Goal: Transaction & Acquisition: Obtain resource

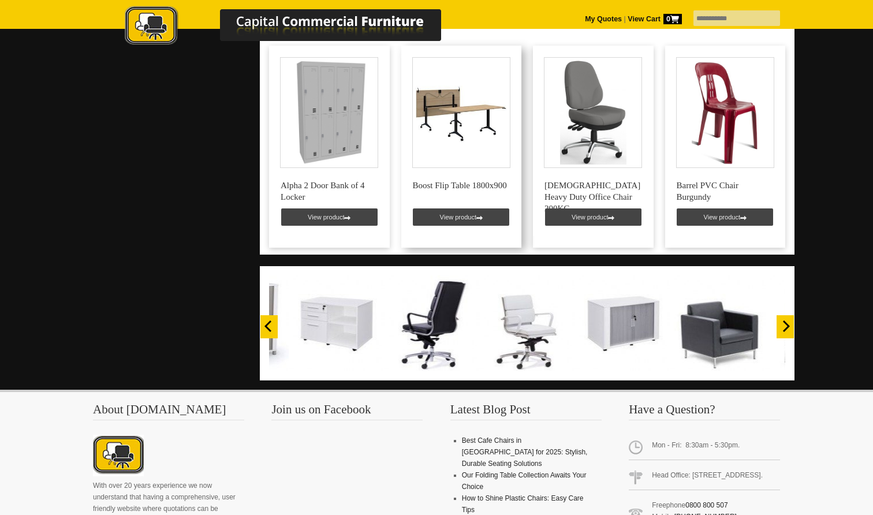
scroll to position [781, 0]
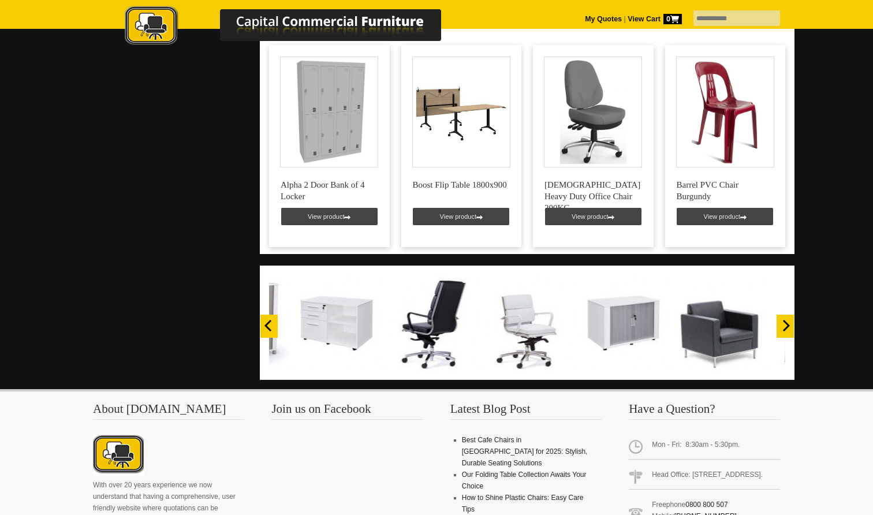
click at [787, 321] on icon "Next" at bounding box center [786, 326] width 7 height 12
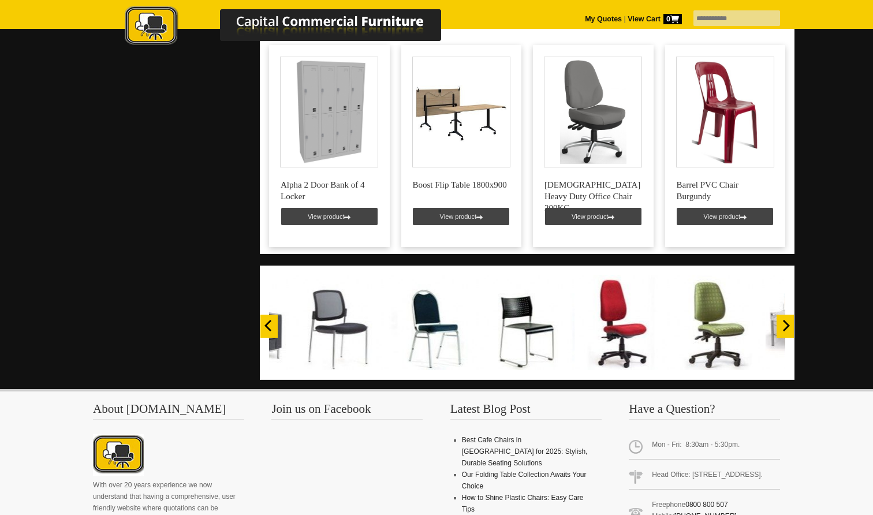
click at [787, 321] on icon "Next" at bounding box center [786, 326] width 7 height 12
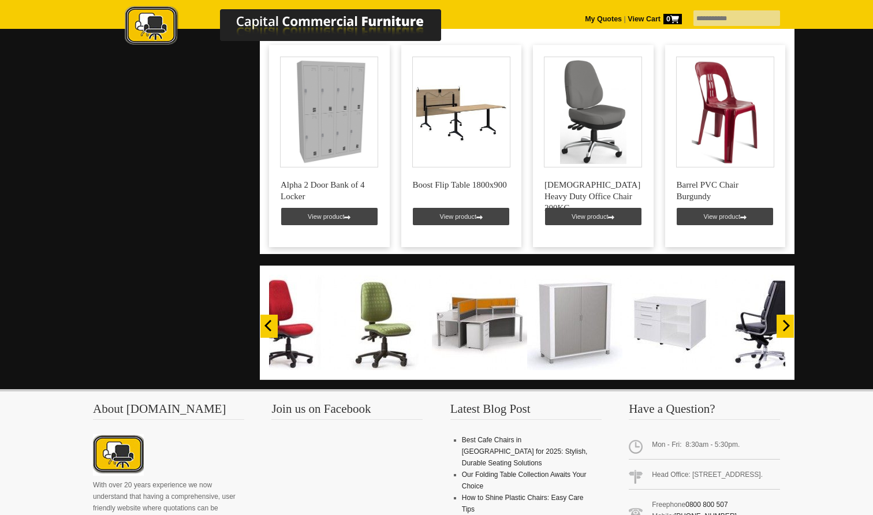
click at [787, 321] on icon "Next" at bounding box center [786, 326] width 7 height 12
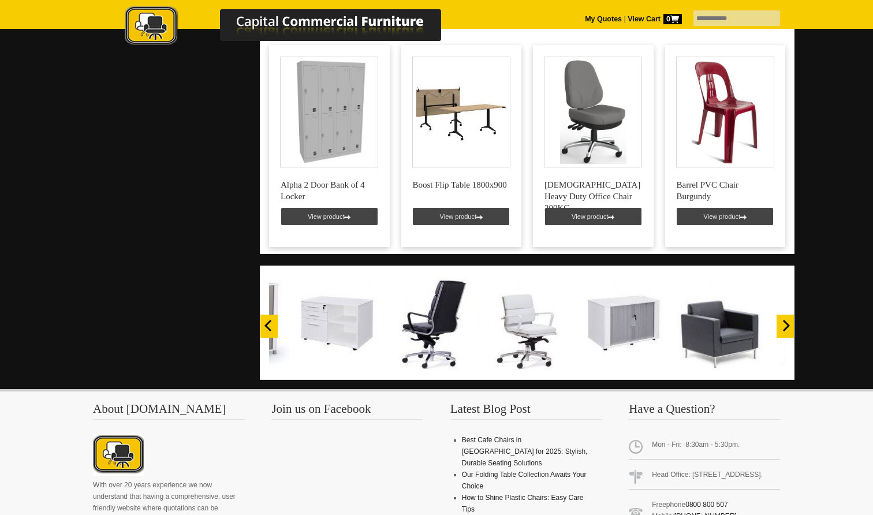
click at [787, 321] on icon "Next" at bounding box center [786, 326] width 7 height 12
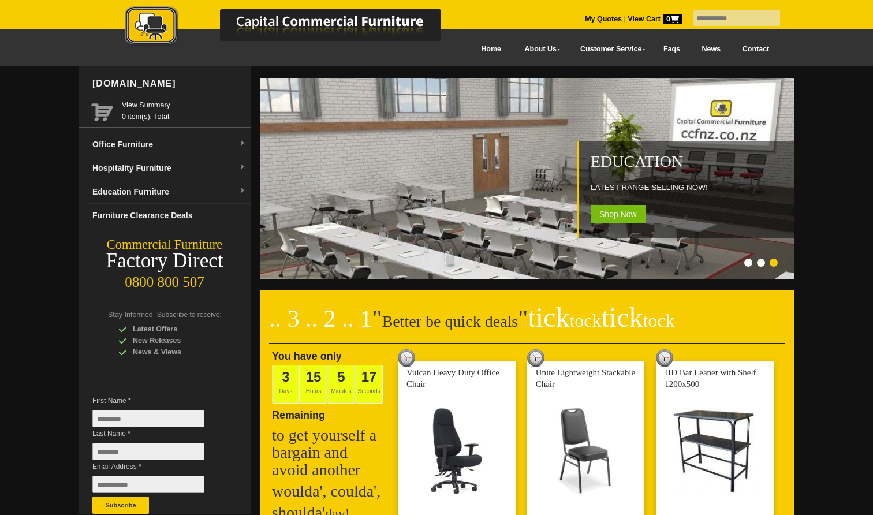
scroll to position [0, 0]
click at [242, 144] on img at bounding box center [242, 143] width 7 height 7
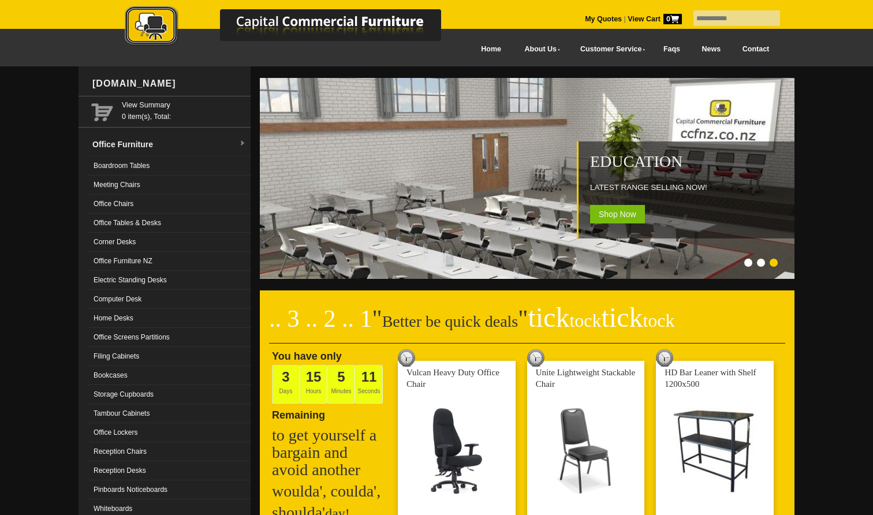
click at [132, 221] on link "Office Tables & Desks" at bounding box center [169, 223] width 163 height 19
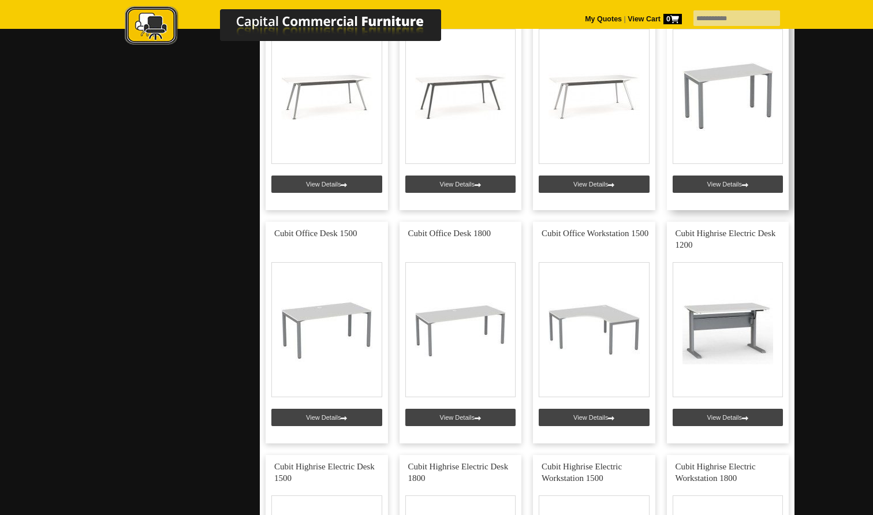
scroll to position [2423, 0]
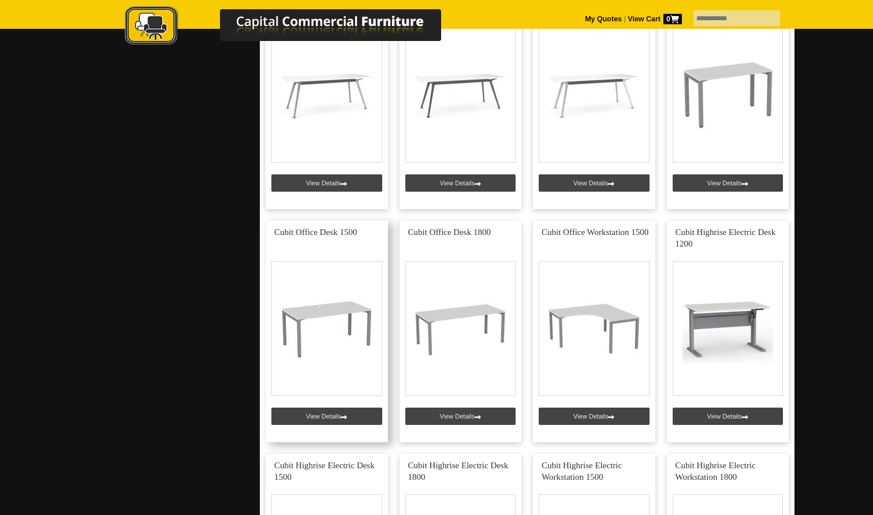
click at [317, 313] on link at bounding box center [327, 332] width 122 height 222
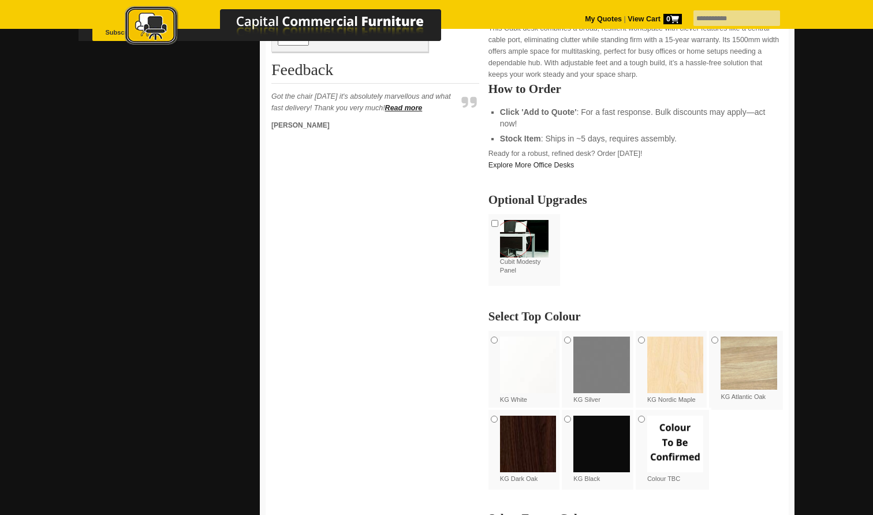
scroll to position [496, 0]
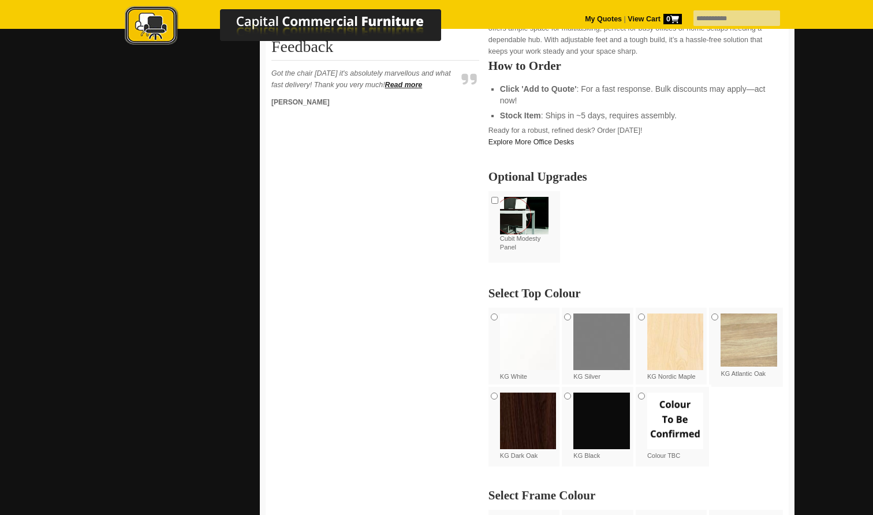
click at [531, 344] on img at bounding box center [528, 341] width 57 height 57
click at [529, 343] on img at bounding box center [528, 341] width 57 height 57
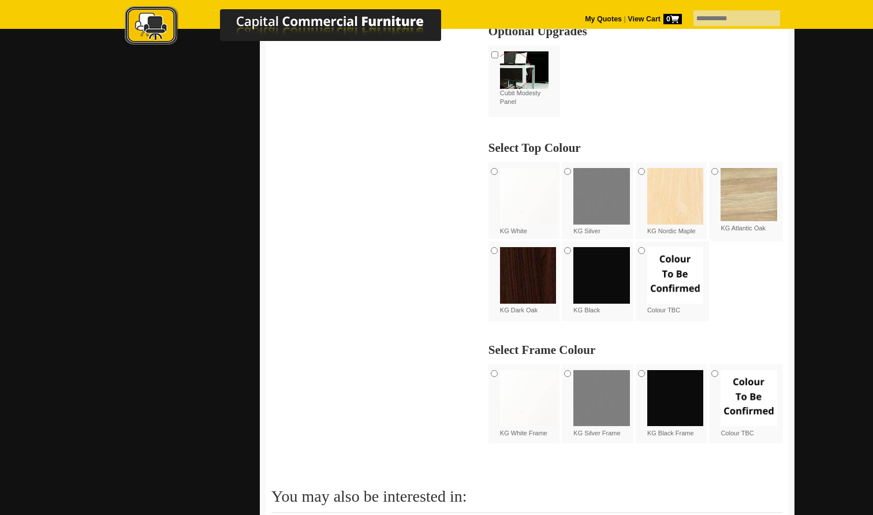
scroll to position [677, 0]
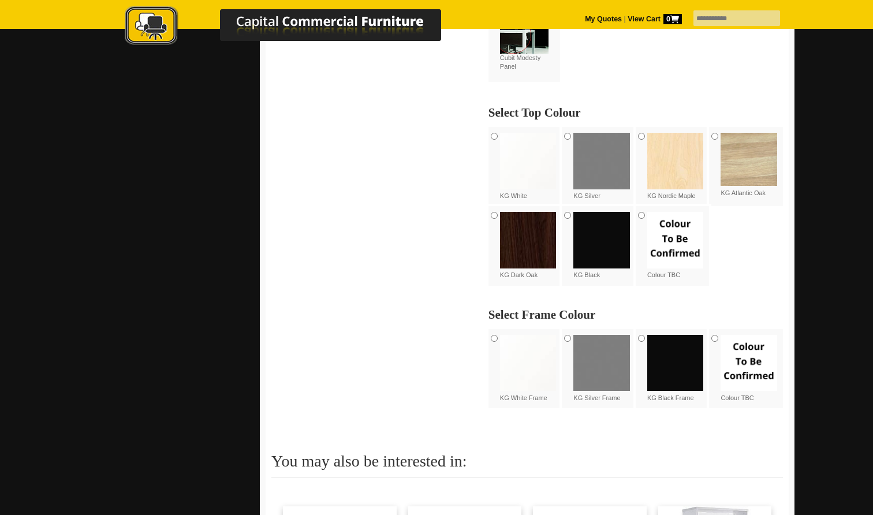
click at [668, 361] on img at bounding box center [675, 363] width 57 height 57
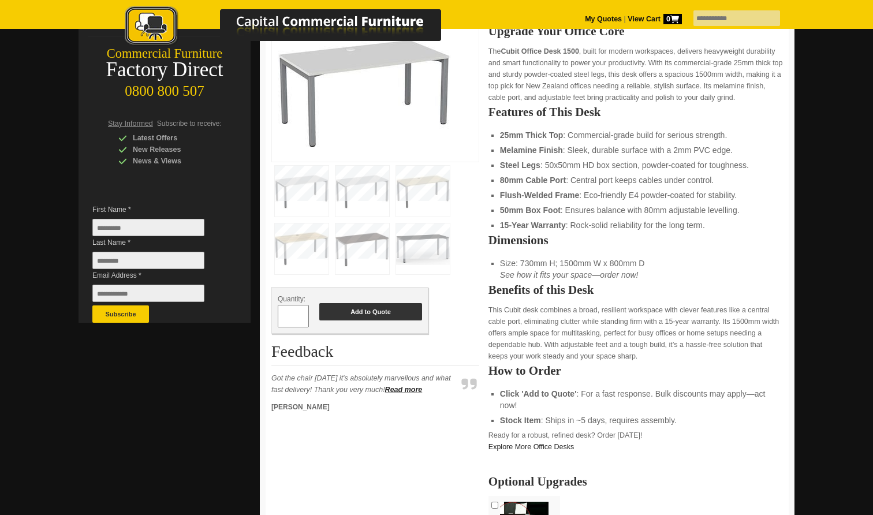
scroll to position [192, 0]
click at [376, 312] on button "Add to Quote" at bounding box center [370, 310] width 103 height 17
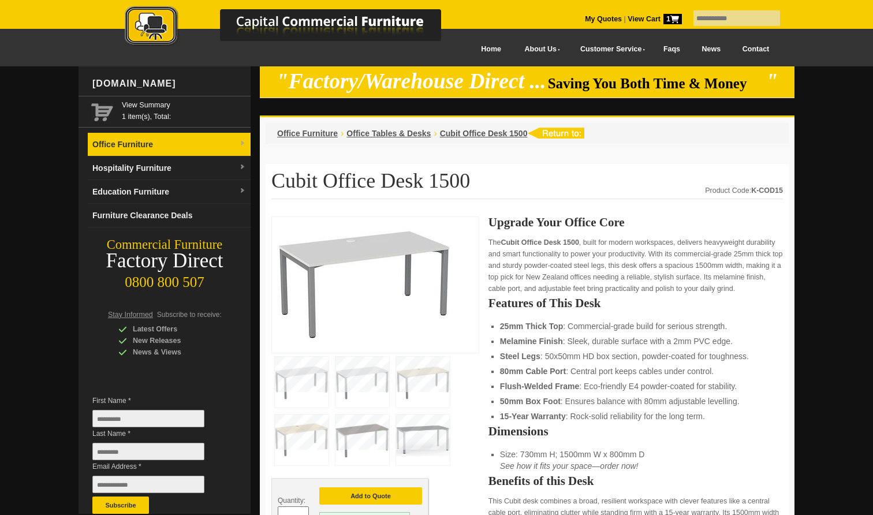
click at [244, 142] on img at bounding box center [242, 143] width 7 height 7
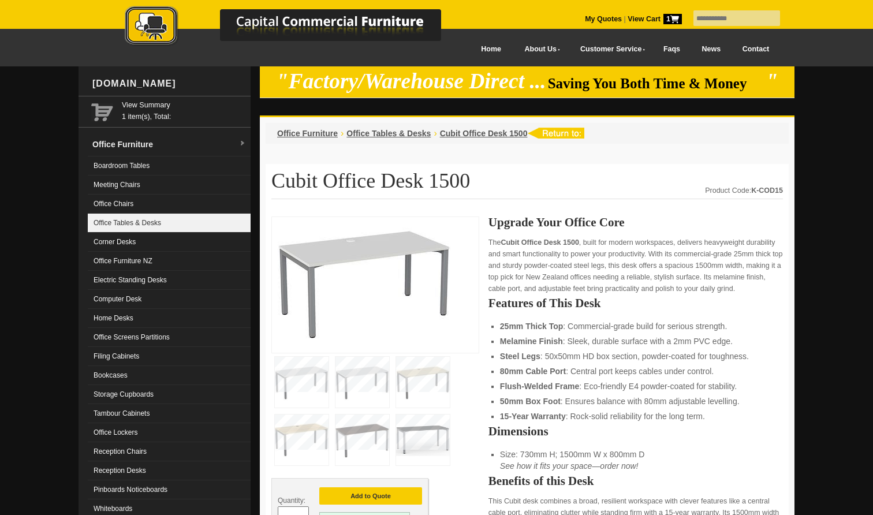
scroll to position [4, 0]
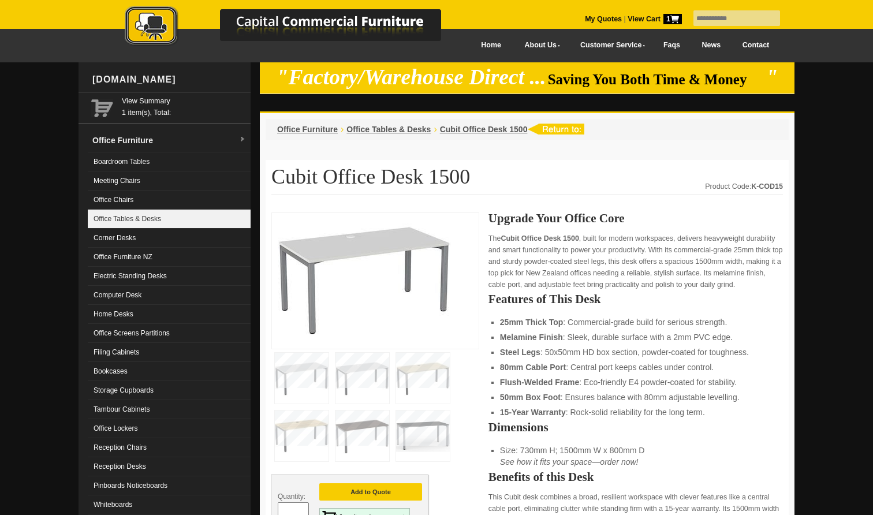
click at [159, 221] on link "Office Tables & Desks" at bounding box center [169, 219] width 163 height 19
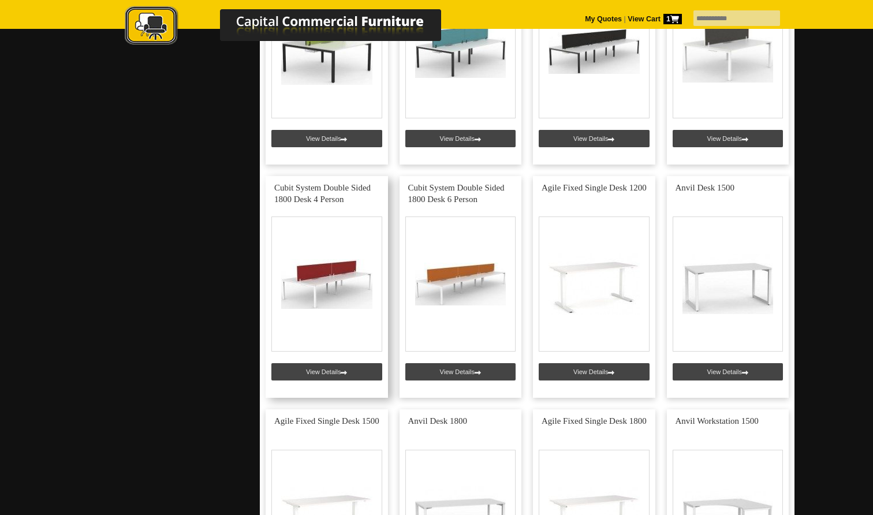
scroll to position [3174, 0]
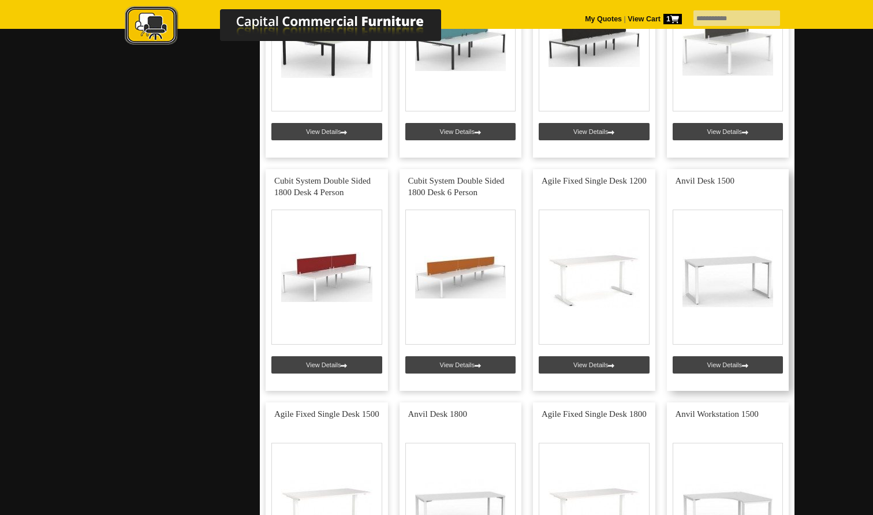
click at [716, 271] on link at bounding box center [728, 280] width 122 height 222
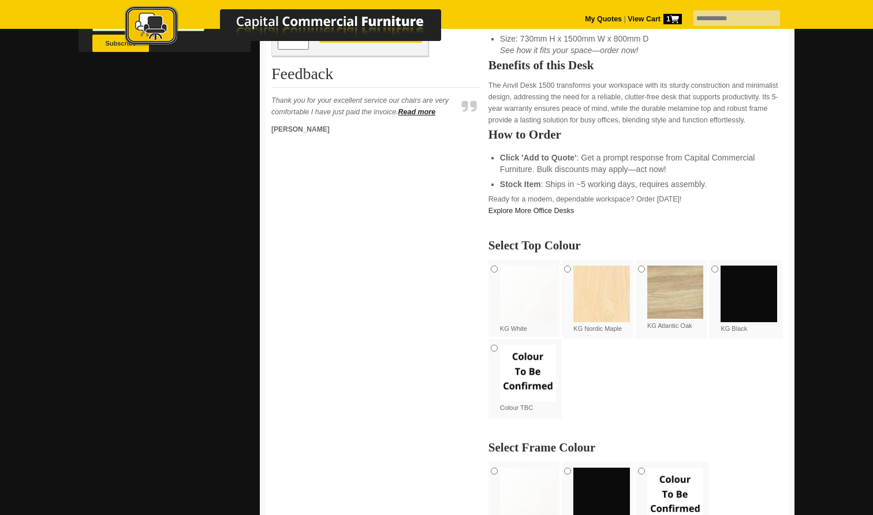
scroll to position [462, 0]
click at [533, 300] on img at bounding box center [528, 293] width 57 height 57
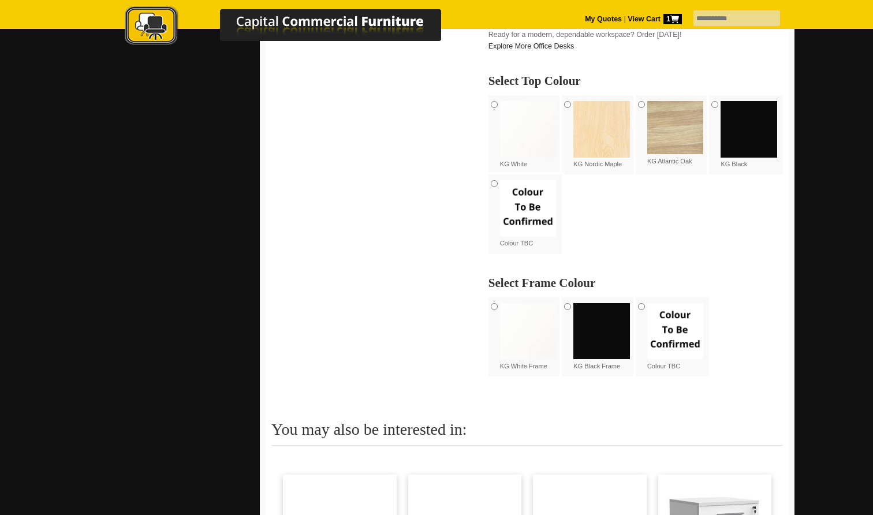
scroll to position [629, 0]
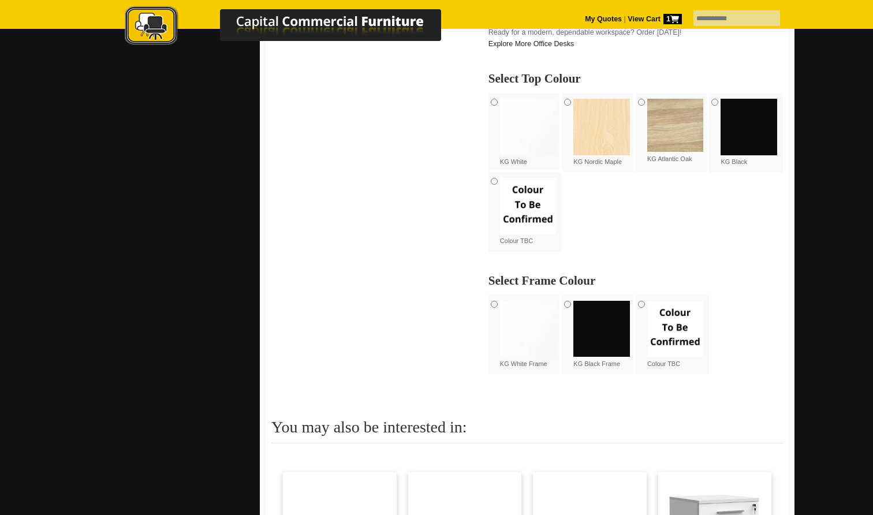
click at [593, 331] on img at bounding box center [601, 329] width 57 height 57
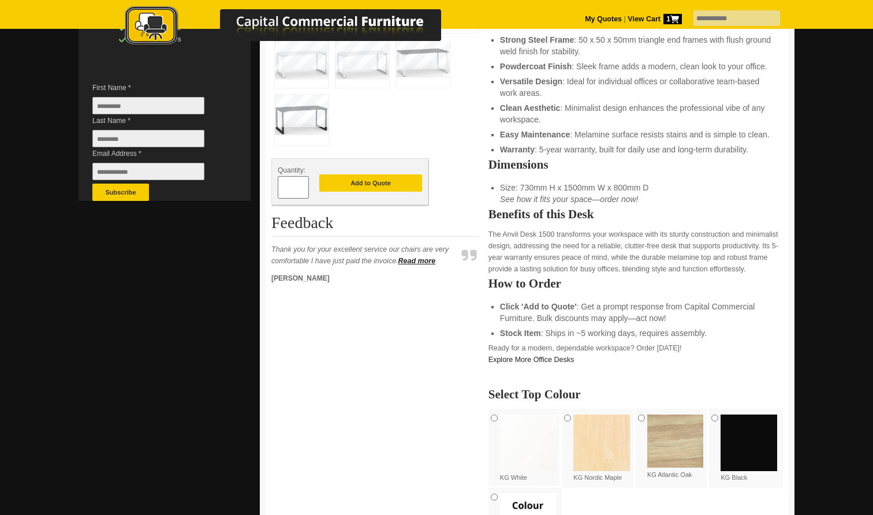
scroll to position [313, 0]
click at [360, 182] on button "Add to Quote" at bounding box center [370, 182] width 103 height 17
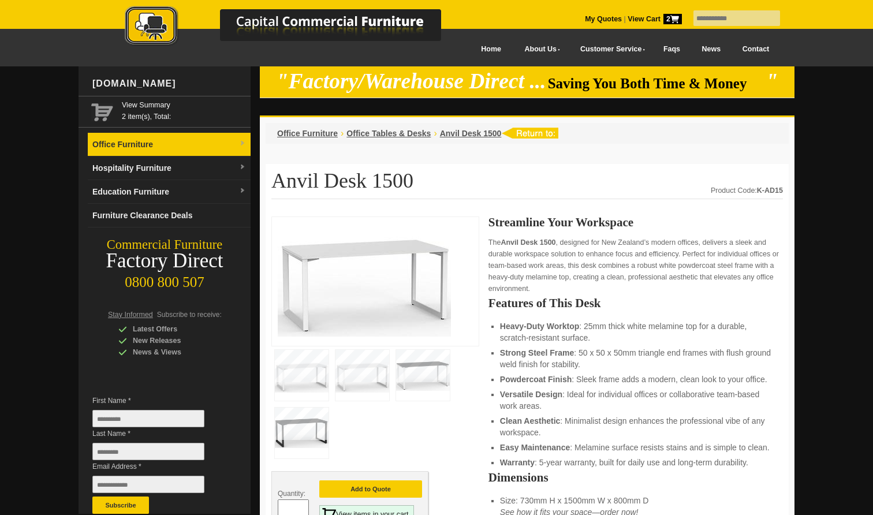
click at [244, 141] on img at bounding box center [242, 143] width 7 height 7
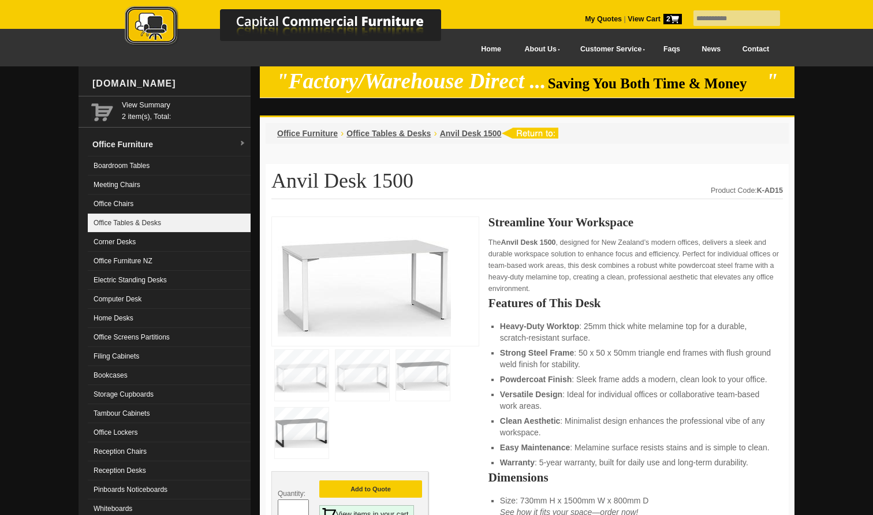
click at [198, 222] on link "Office Tables & Desks" at bounding box center [169, 223] width 163 height 19
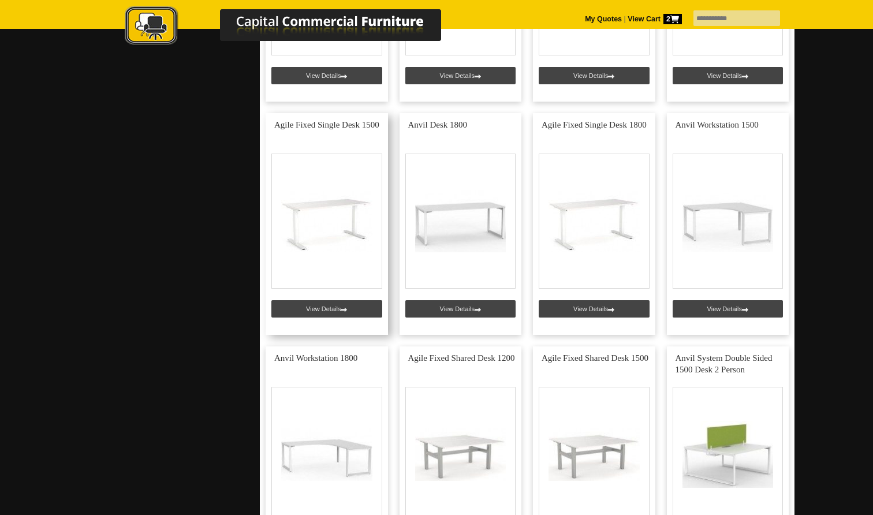
scroll to position [3466, 0]
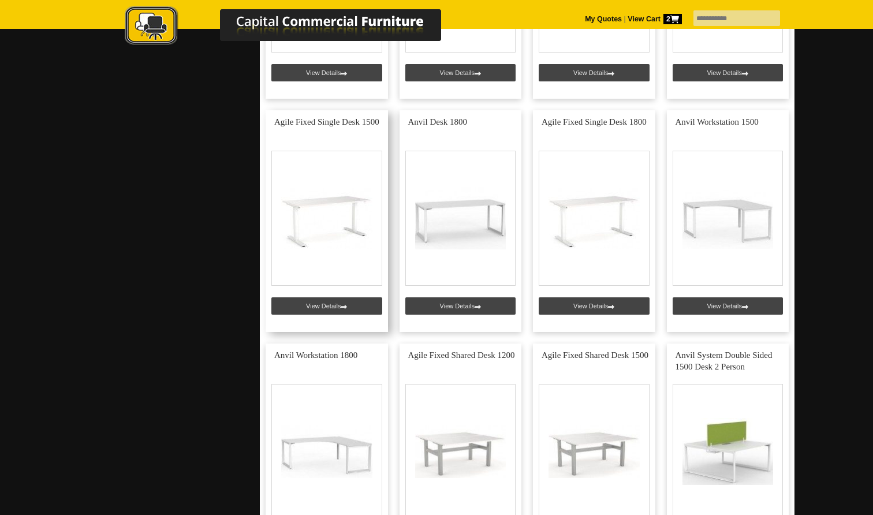
click at [352, 220] on link at bounding box center [327, 221] width 122 height 222
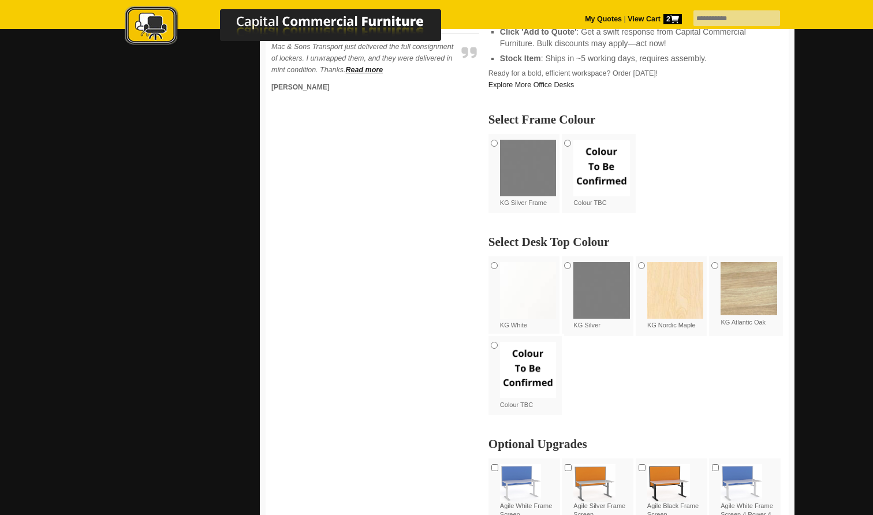
scroll to position [636, 0]
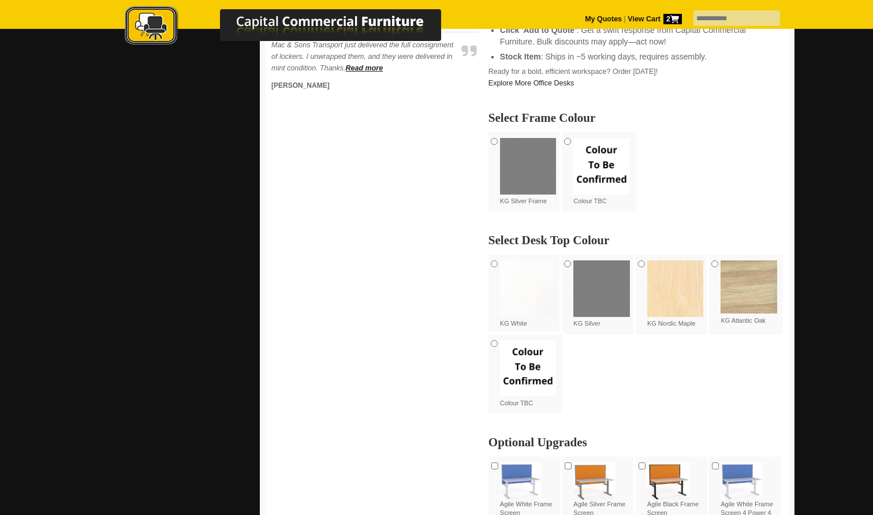
click at [511, 286] on img at bounding box center [528, 288] width 57 height 57
click at [526, 169] on img at bounding box center [528, 166] width 57 height 57
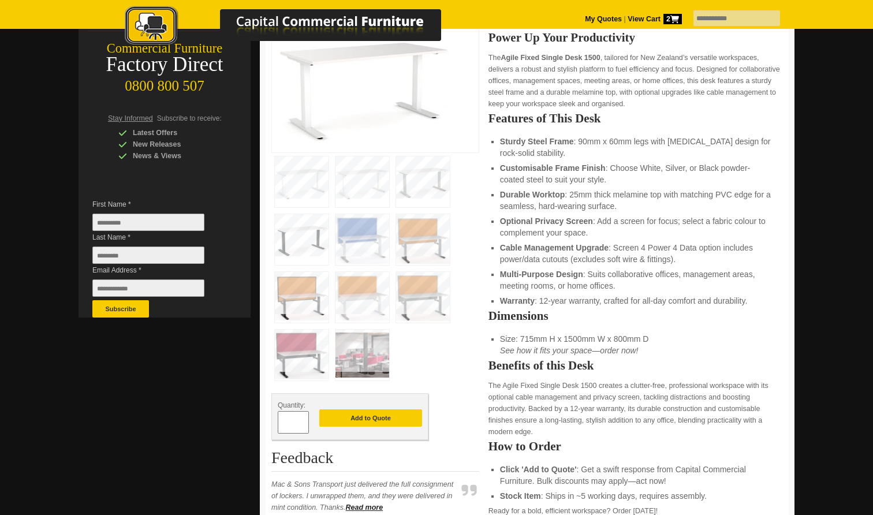
scroll to position [196, 0]
click at [296, 241] on img at bounding box center [302, 240] width 54 height 51
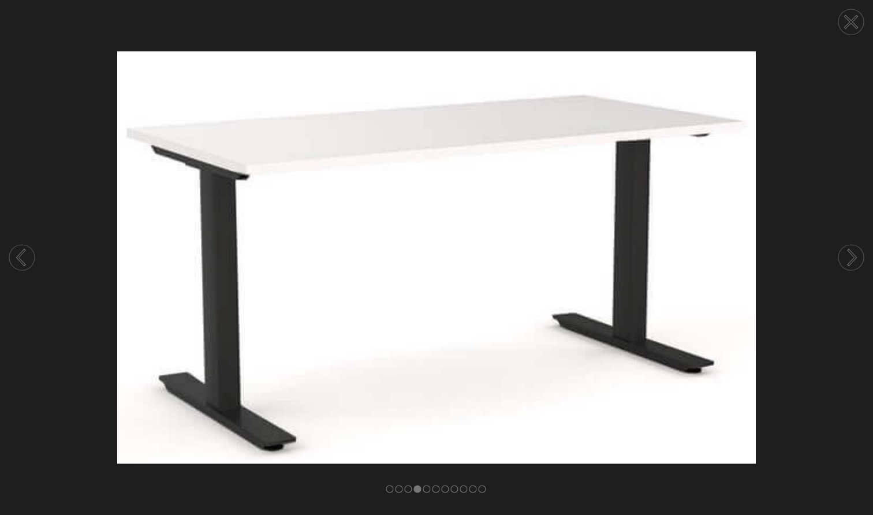
click at [853, 18] on circle at bounding box center [850, 21] width 25 height 25
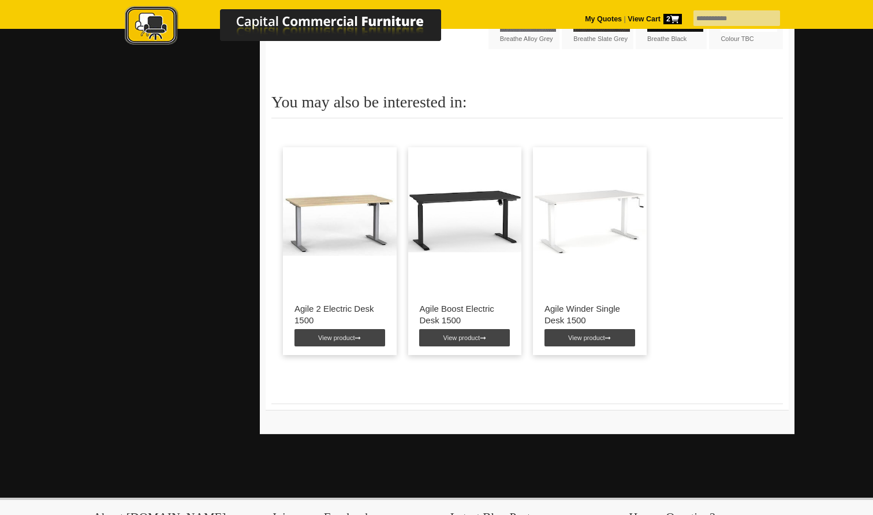
scroll to position [1570, 0]
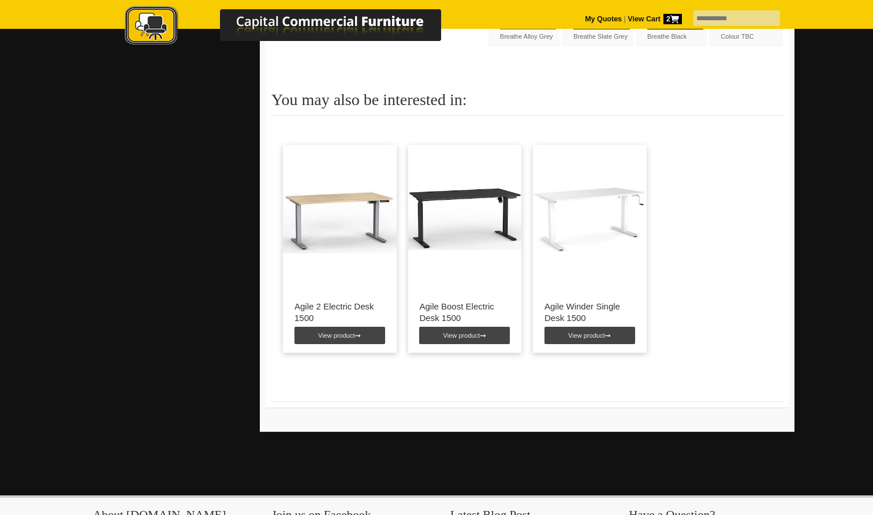
click at [471, 231] on img at bounding box center [465, 217] width 114 height 144
click at [461, 335] on link "View product" at bounding box center [464, 335] width 91 height 17
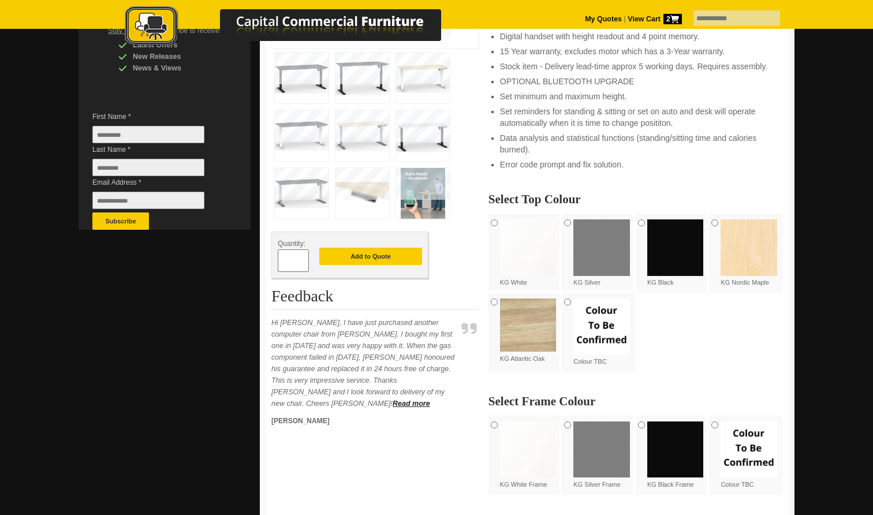
scroll to position [286, 0]
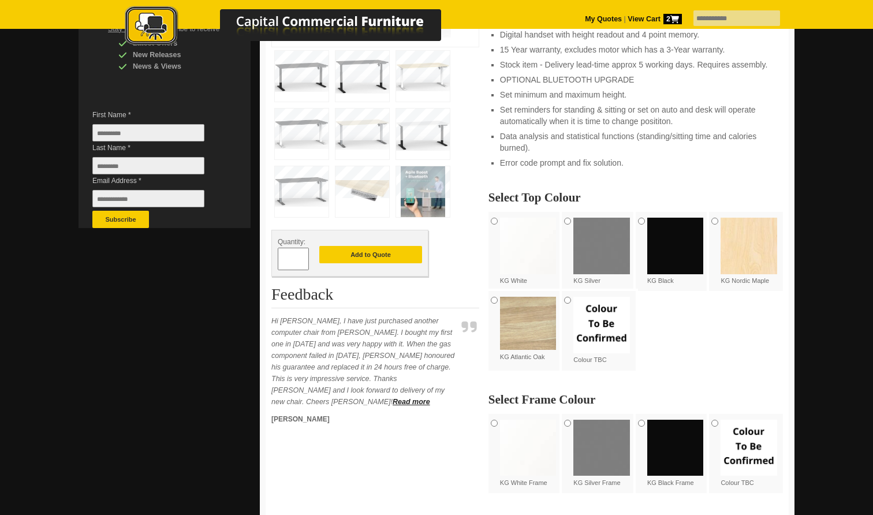
click at [536, 251] on img at bounding box center [528, 246] width 57 height 57
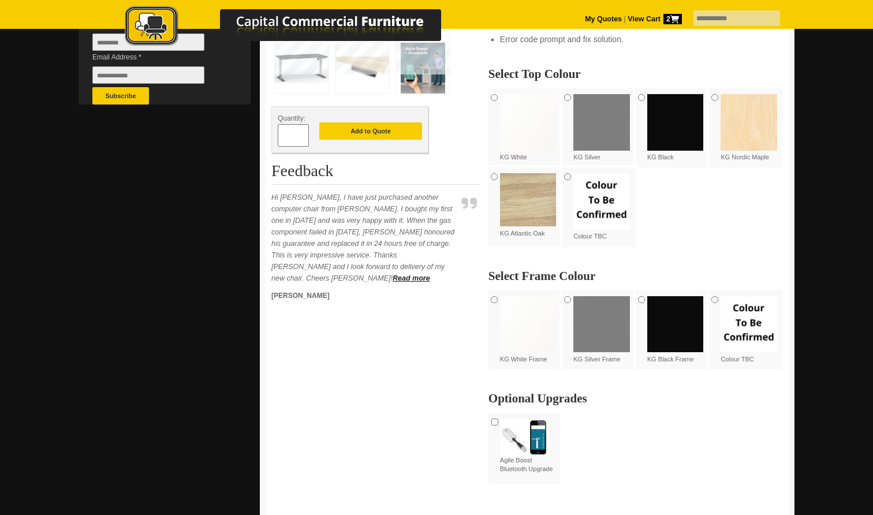
scroll to position [410, 0]
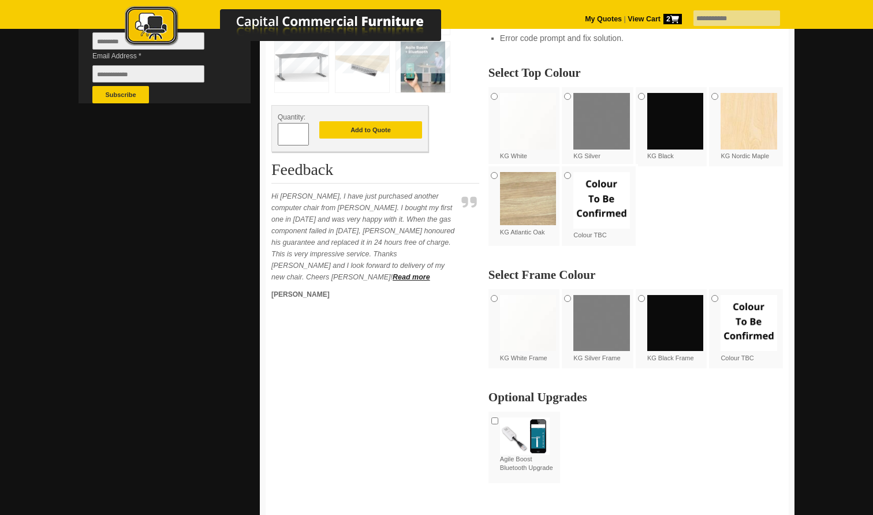
click at [669, 328] on img at bounding box center [675, 323] width 57 height 57
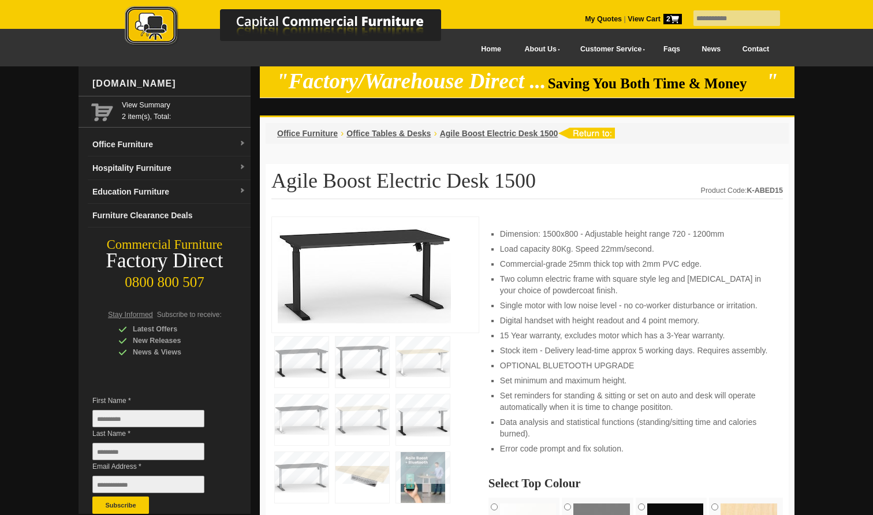
scroll to position [0, 0]
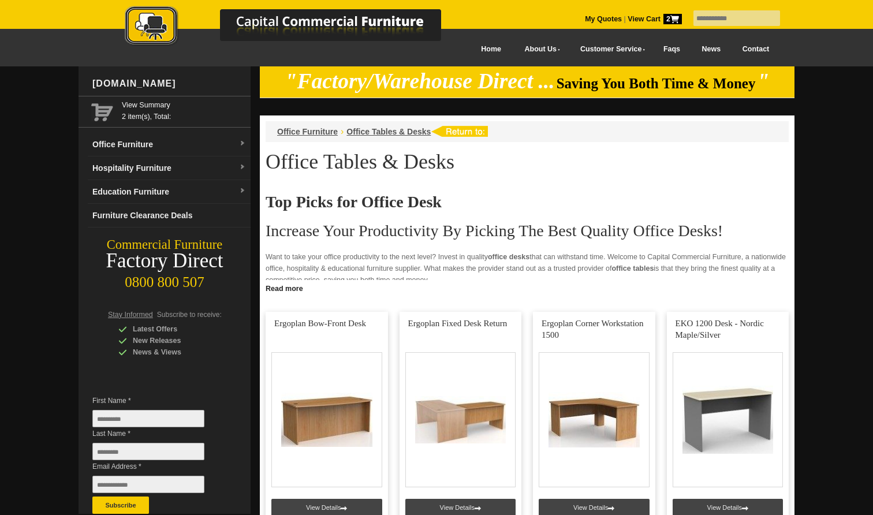
scroll to position [2423, 0]
